Goal: Information Seeking & Learning: Check status

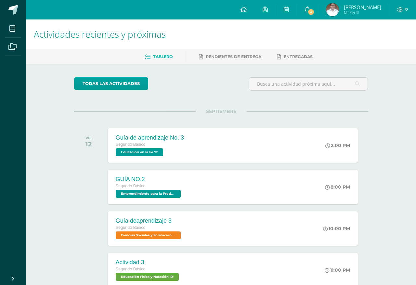
click at [310, 12] on span "4" at bounding box center [310, 11] width 7 height 7
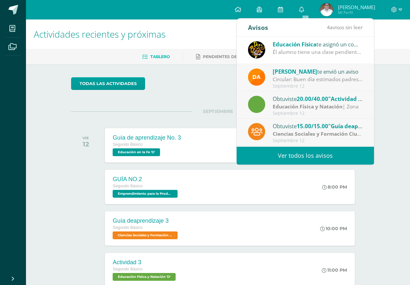
scroll to position [32, 0]
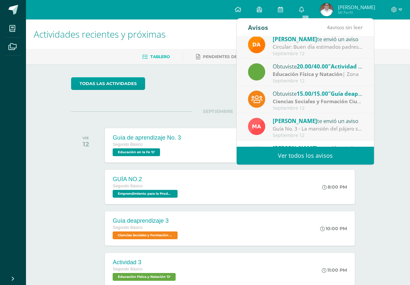
click at [340, 73] on strong "Educación Física y Natación" at bounding box center [308, 73] width 70 height 7
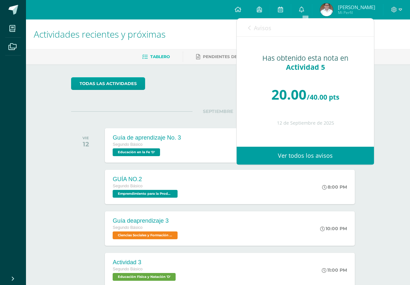
click at [263, 30] on span "Avisos" at bounding box center [263, 28] width 18 height 8
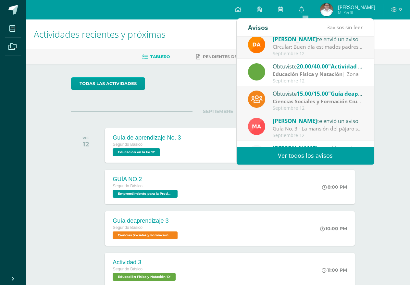
click at [291, 104] on strong "Ciencias Sociales y Formación Ciudadana e Interculturalidad" at bounding box center [349, 101] width 152 height 7
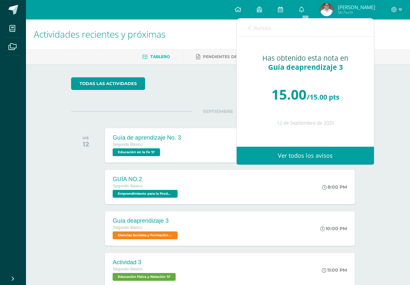
click at [261, 29] on span "Avisos" at bounding box center [263, 28] width 18 height 8
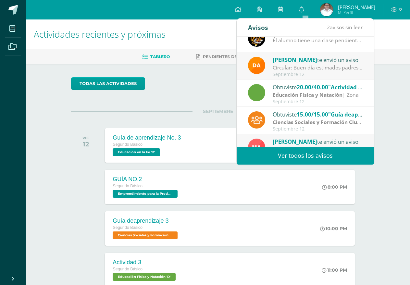
scroll to position [0, 0]
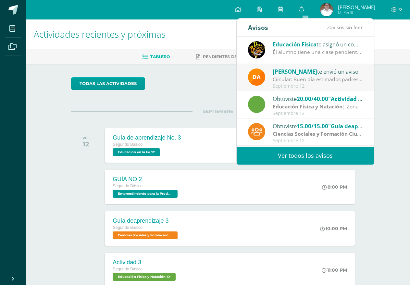
click at [326, 76] on div "Circular: Buen día estimados padres de familia, por este medio les envío un cor…" at bounding box center [318, 79] width 90 height 7
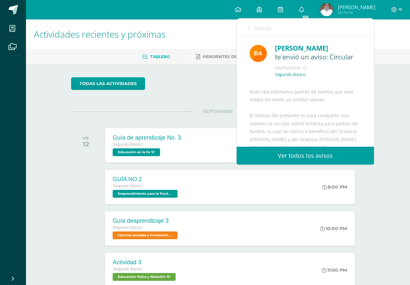
click at [263, 27] on span "Avisos" at bounding box center [263, 28] width 18 height 8
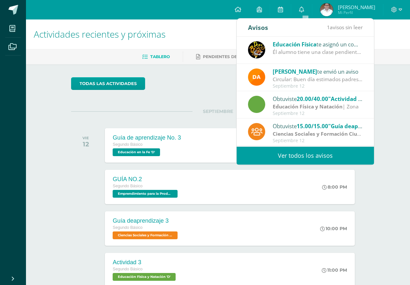
click at [318, 55] on div "Él alumno tiene una clase pendiente de reponer, cuando la reponga su nota se co…" at bounding box center [318, 51] width 90 height 7
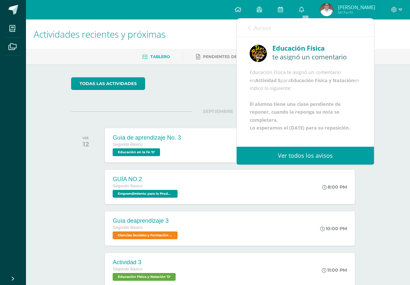
scroll to position [32, 0]
click at [256, 24] on span "Avisos" at bounding box center [263, 28] width 18 height 8
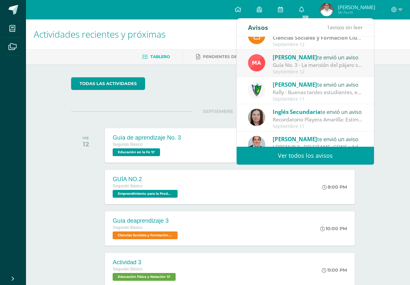
scroll to position [97, 0]
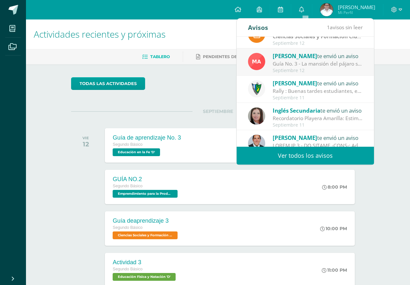
click at [300, 59] on span "[PERSON_NAME]" at bounding box center [295, 55] width 45 height 7
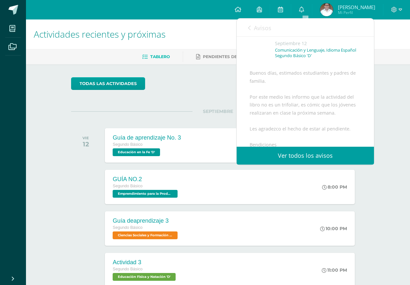
click at [257, 27] on span "Avisos" at bounding box center [263, 28] width 18 height 8
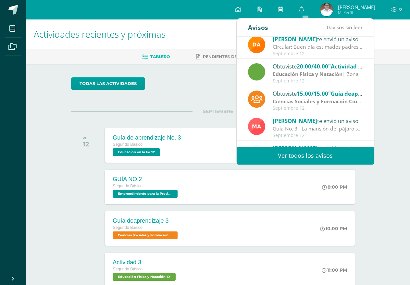
scroll to position [0, 0]
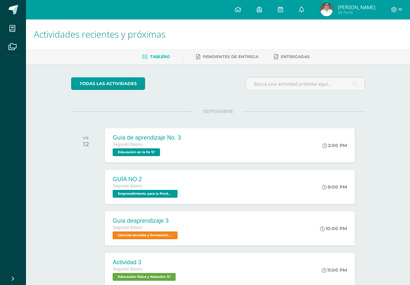
click at [348, 6] on span "[PERSON_NAME]" at bounding box center [356, 7] width 37 height 6
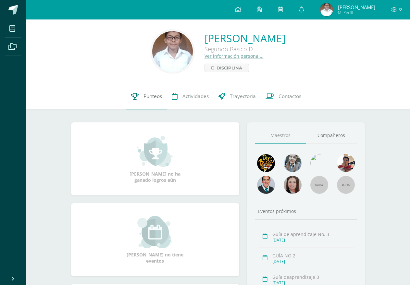
click at [142, 99] on link "Punteos" at bounding box center [146, 96] width 41 height 26
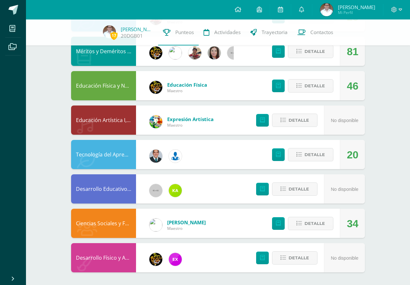
scroll to position [345, 0]
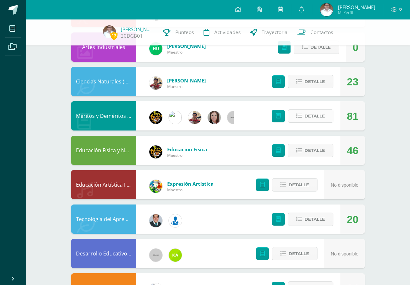
click at [316, 123] on button "Detalle" at bounding box center [310, 115] width 45 height 13
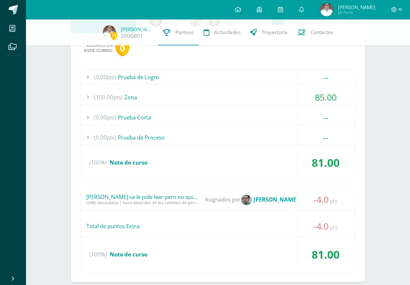
scroll to position [475, 0]
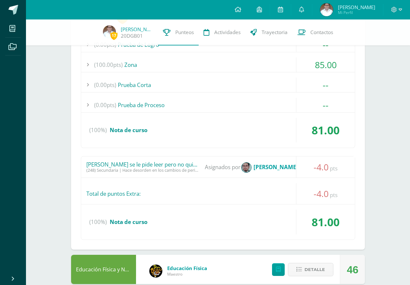
click at [183, 167] on div "[PERSON_NAME] se le pide leer pero no quiere hacerlo y molesta a sus compañeros" at bounding box center [143, 164] width 114 height 6
click at [261, 166] on strong "[PERSON_NAME]" at bounding box center [276, 166] width 45 height 7
click at [311, 170] on div "-4.0 pts" at bounding box center [325, 167] width 59 height 21
click at [163, 170] on div "(248) Secundaria | Hace desorden en los cambios de periodo" at bounding box center [143, 170] width 114 height 5
click at [292, 168] on strong "[PERSON_NAME]" at bounding box center [276, 166] width 45 height 7
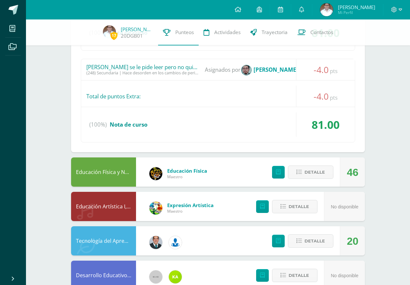
scroll to position [659, 0]
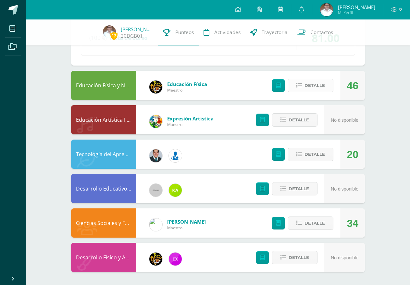
click at [314, 92] on button "Detalle" at bounding box center [310, 85] width 45 height 13
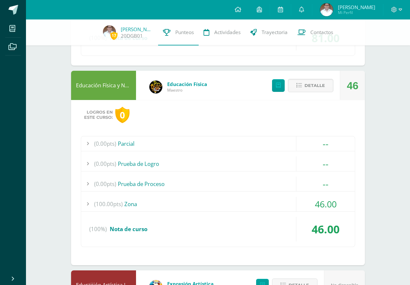
click at [322, 201] on span "46.00" at bounding box center [326, 204] width 22 height 12
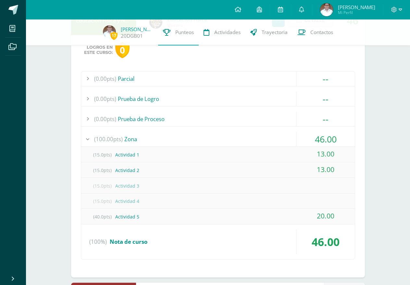
scroll to position [757, 0]
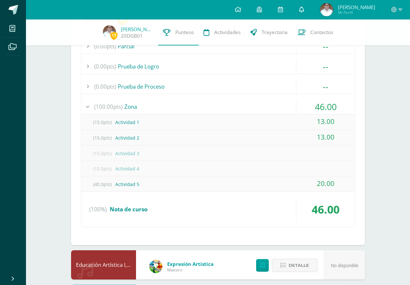
click at [301, 6] on link at bounding box center [301, 9] width 21 height 19
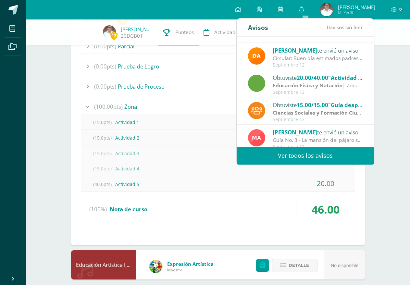
scroll to position [32, 0]
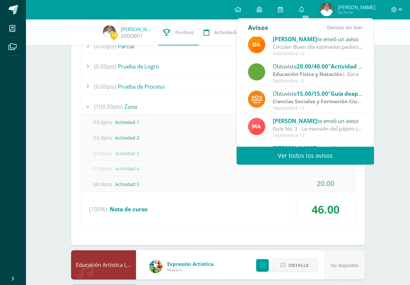
click at [316, 52] on div "Septiembre 12" at bounding box center [318, 54] width 90 height 6
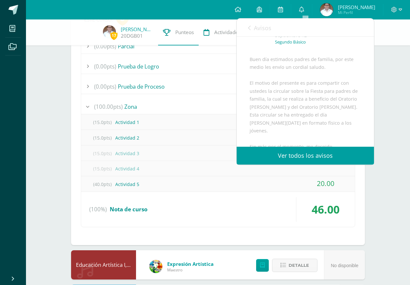
scroll to position [65, 0]
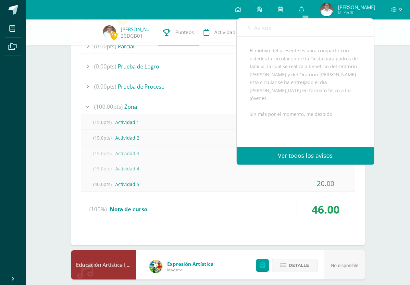
click at [261, 29] on span "Avisos" at bounding box center [263, 28] width 18 height 8
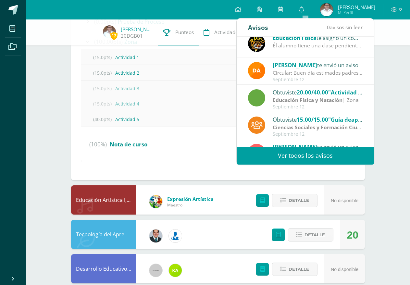
scroll to position [0, 0]
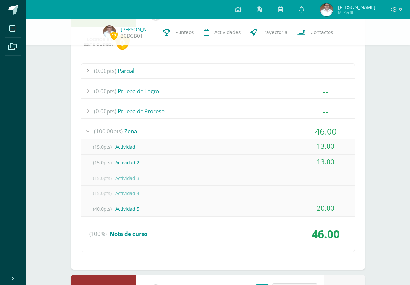
scroll to position [707, 0]
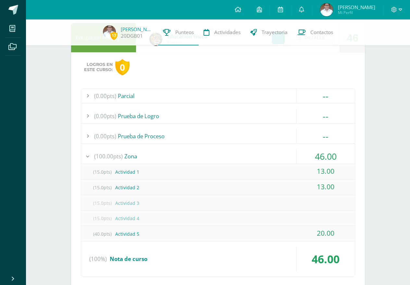
click at [127, 93] on div "(0.00pts) Parcial" at bounding box center [218, 96] width 274 height 15
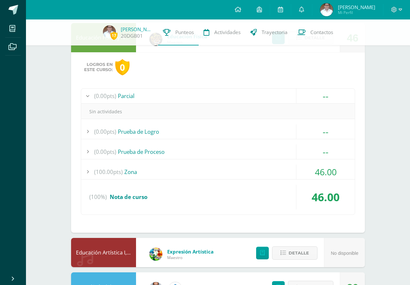
click at [129, 94] on div "(0.00pts) Parcial" at bounding box center [218, 96] width 274 height 15
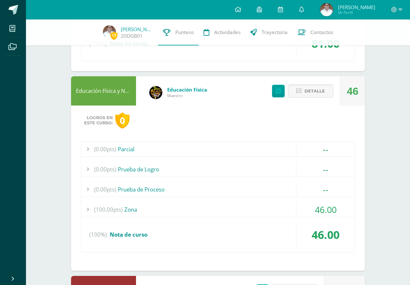
scroll to position [642, 0]
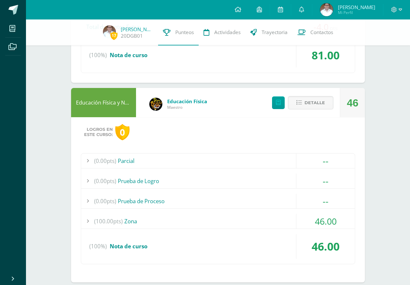
click at [176, 102] on span "Educación Física" at bounding box center [187, 101] width 40 height 6
click at [313, 109] on span "Detalle" at bounding box center [315, 103] width 20 height 12
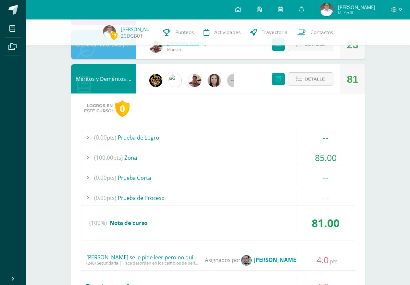
click at [307, 83] on span "Detalle" at bounding box center [315, 79] width 20 height 12
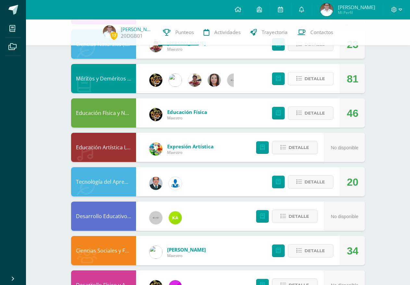
scroll to position [410, 0]
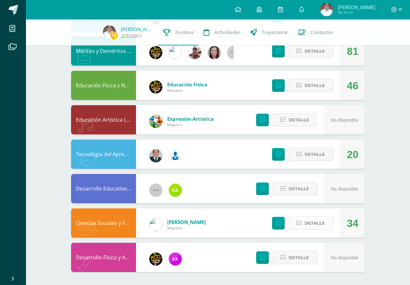
click at [306, 220] on span "Detalle" at bounding box center [315, 223] width 20 height 12
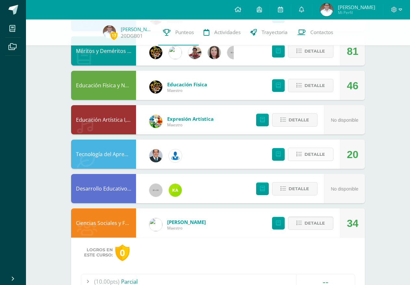
click at [314, 160] on span "Detalle" at bounding box center [315, 154] width 20 height 12
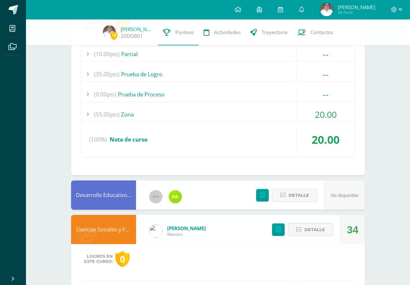
scroll to position [572, 0]
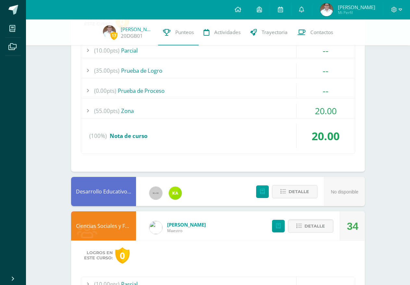
click at [324, 107] on span "20.00" at bounding box center [326, 111] width 22 height 12
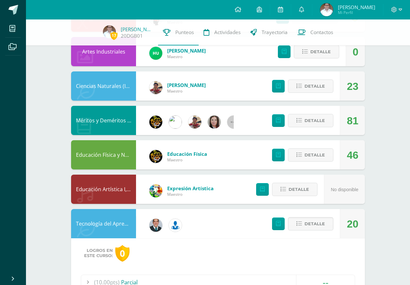
scroll to position [280, 0]
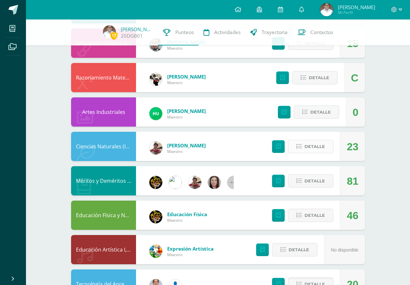
click at [314, 147] on span "Detalle" at bounding box center [315, 147] width 20 height 12
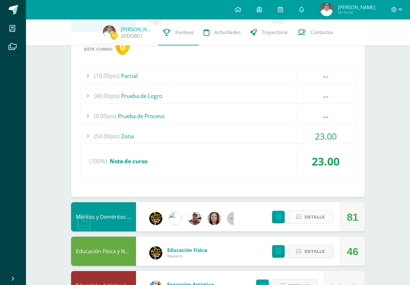
scroll to position [410, 0]
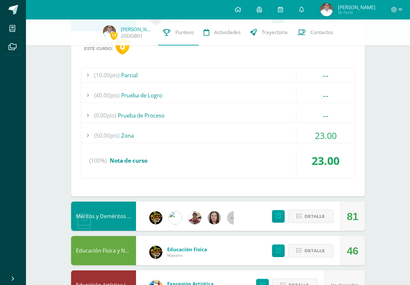
click at [306, 126] on div "(10.00pts) Parcial -- Sin actividades (40.00pts) Prueba de Logro -- Sin activid…" at bounding box center [218, 123] width 275 height 111
click at [324, 138] on span "23.00" at bounding box center [326, 136] width 22 height 12
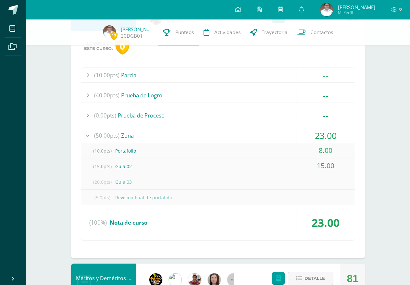
click at [309, 128] on div "(10.00pts) Parcial -- Sin actividades (40.00pts) Prueba de Logro -- Sin activid…" at bounding box center [218, 154] width 275 height 173
click at [322, 136] on span "23.00" at bounding box center [326, 136] width 22 height 12
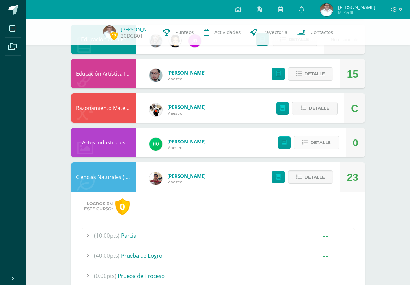
scroll to position [248, 0]
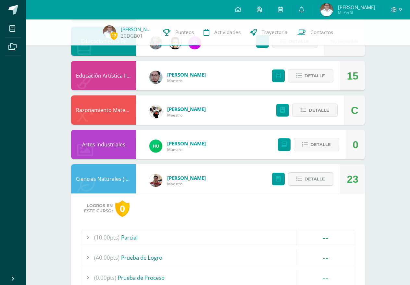
click at [313, 118] on div "Detalle" at bounding box center [306, 110] width 78 height 29
click at [316, 113] on span "Detalle" at bounding box center [319, 110] width 20 height 12
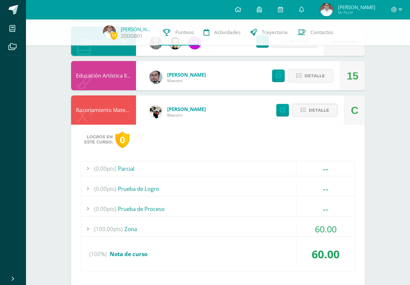
click at [315, 224] on span "60.00" at bounding box center [326, 229] width 22 height 12
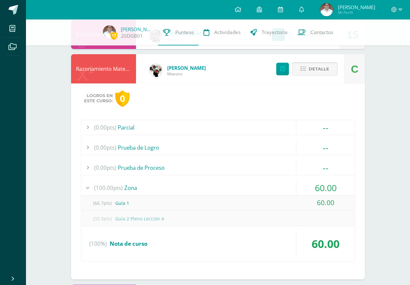
scroll to position [280, 0]
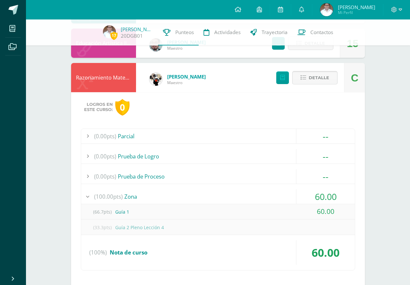
click at [299, 73] on button "Detalle" at bounding box center [314, 77] width 45 height 13
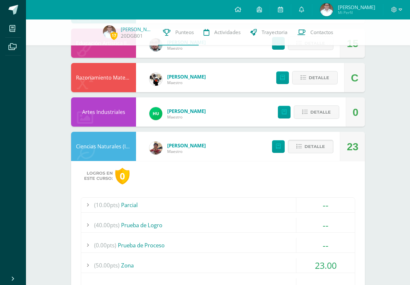
click at [322, 150] on span "Detalle" at bounding box center [315, 147] width 20 height 12
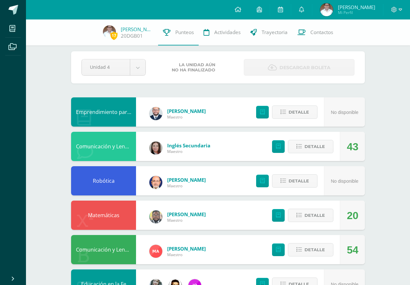
scroll to position [0, 0]
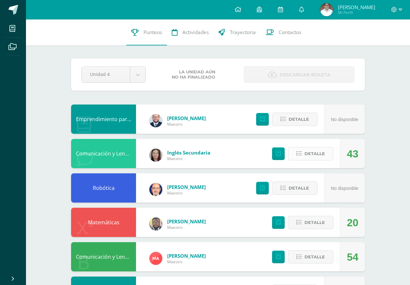
click at [313, 156] on span "Detalle" at bounding box center [315, 154] width 20 height 12
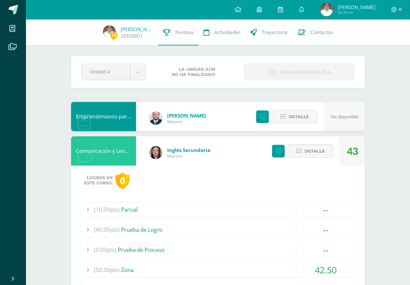
scroll to position [130, 0]
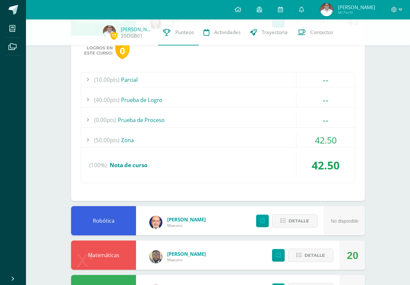
click at [314, 145] on div "42.50" at bounding box center [325, 140] width 59 height 15
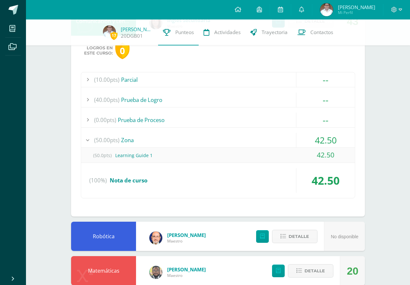
scroll to position [0, 0]
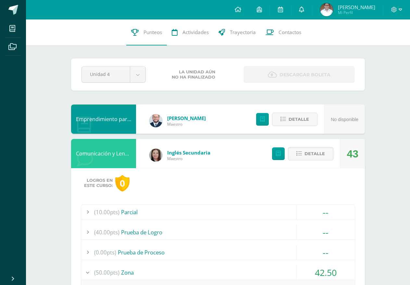
click at [309, 10] on link at bounding box center [301, 9] width 21 height 19
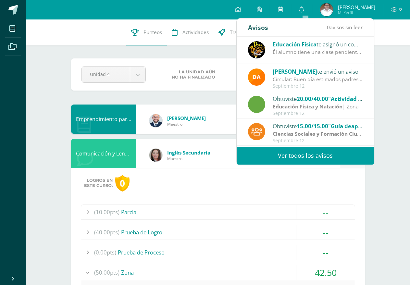
click at [275, 155] on link "Ver todos los avisos" at bounding box center [305, 156] width 137 height 18
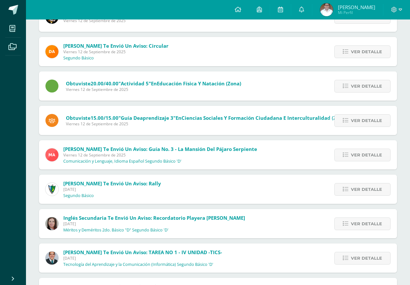
scroll to position [189, 0]
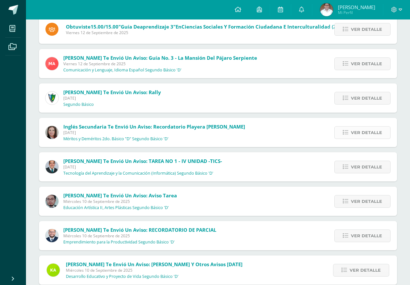
click at [347, 130] on icon at bounding box center [346, 133] width 6 height 6
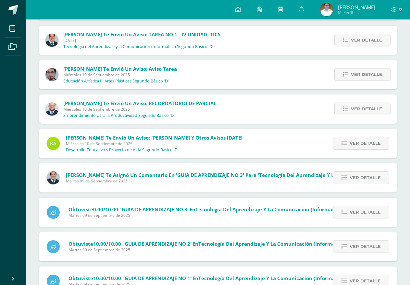
scroll to position [286, 0]
